Goal: Information Seeking & Learning: Find specific fact

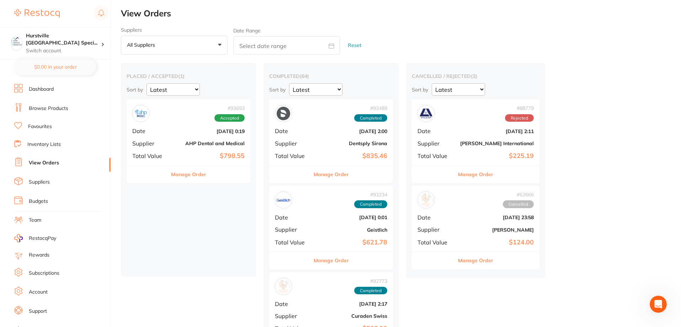
scroll to position [5, 0]
click at [53, 107] on link "Browse Products" at bounding box center [48, 108] width 39 height 7
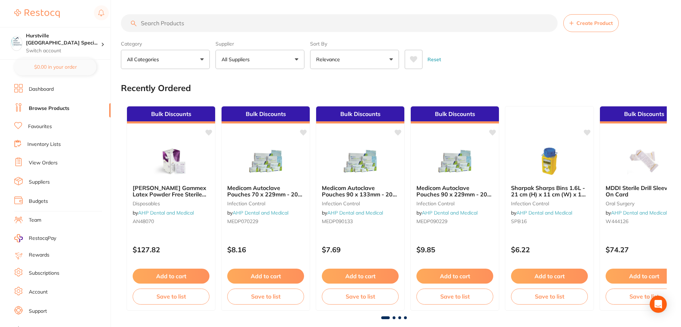
click at [212, 22] on input "search" at bounding box center [339, 23] width 437 height 18
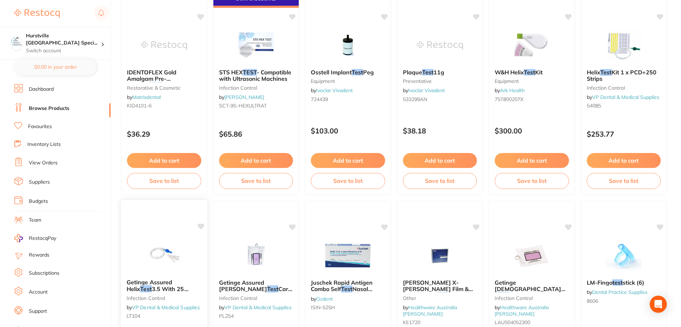
scroll to position [569, 0]
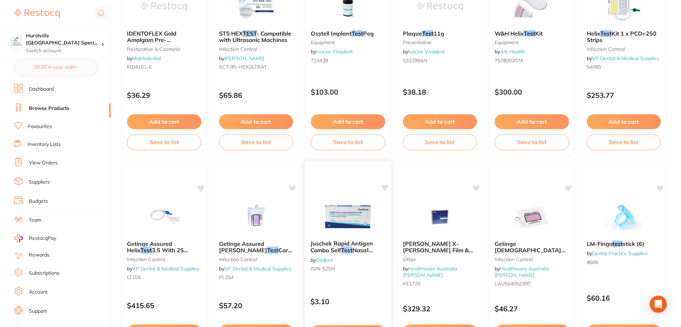
click at [359, 226] on img at bounding box center [348, 216] width 47 height 36
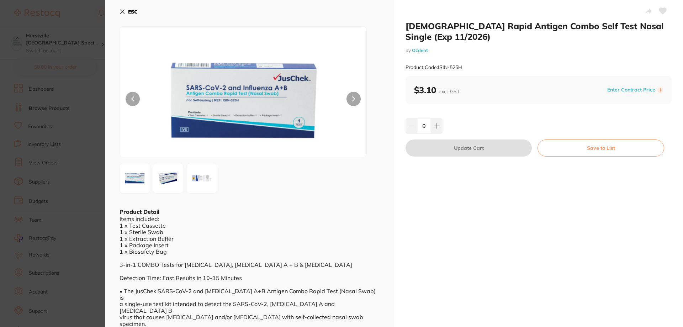
click at [121, 8] on button "ESC" at bounding box center [128, 12] width 18 height 12
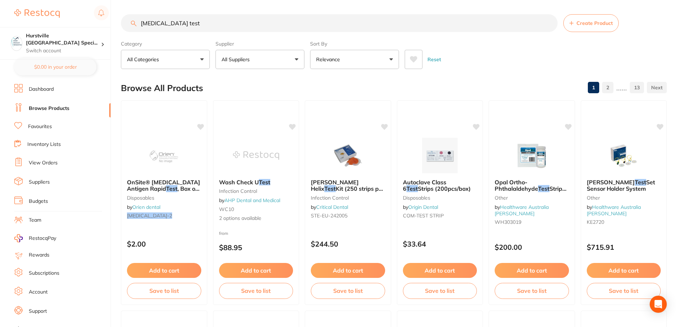
click at [193, 24] on input "[MEDICAL_DATA] test" at bounding box center [339, 23] width 437 height 18
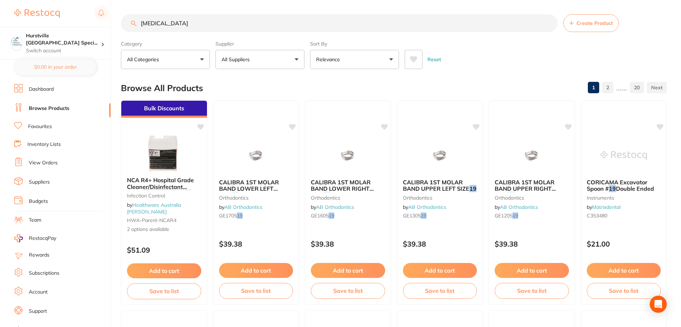
type input "[MEDICAL_DATA]"
